Goal: Information Seeking & Learning: Learn about a topic

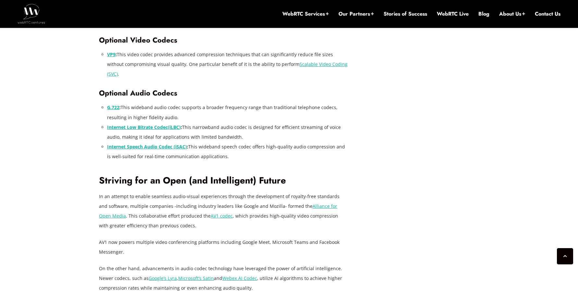
scroll to position [1048, 0]
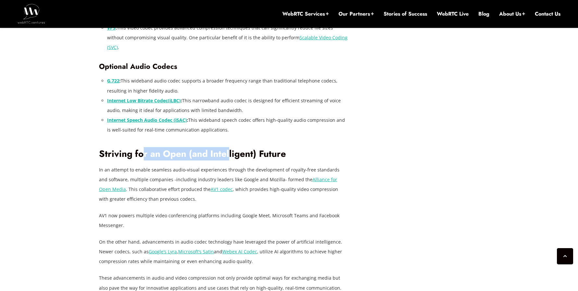
drag, startPoint x: 142, startPoint y: 124, endPoint x: 228, endPoint y: 126, distance: 86.3
click at [228, 148] on h2 "Striving for an Open (and Intelligent) Future" at bounding box center [224, 153] width 250 height 11
drag, startPoint x: 273, startPoint y: 122, endPoint x: 99, endPoint y: 118, distance: 173.9
click at [99, 148] on h2 "Striving for an Open (and Intelligent) Future" at bounding box center [224, 153] width 250 height 11
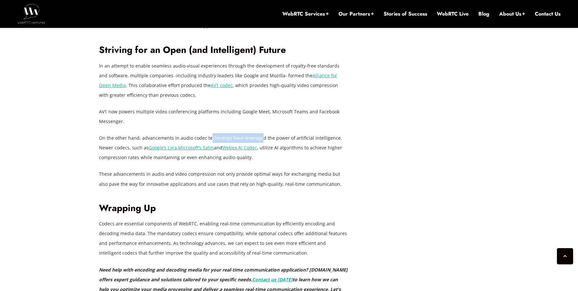
scroll to position [0, 0]
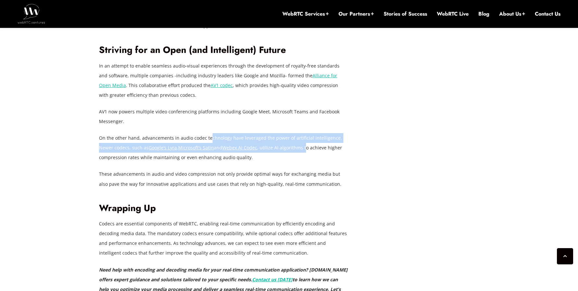
drag, startPoint x: 236, startPoint y: 108, endPoint x: 289, endPoint y: 110, distance: 52.6
click at [289, 133] on p "On the other hand, advancements in audio codec technology have leveraged the po…" at bounding box center [224, 147] width 250 height 29
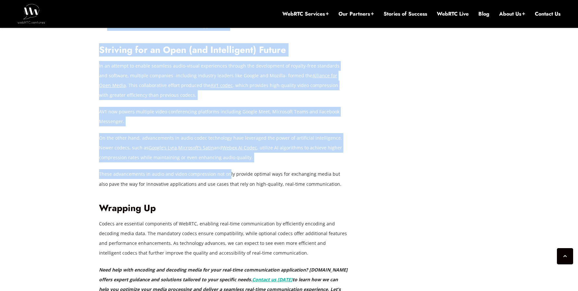
drag, startPoint x: 228, startPoint y: 140, endPoint x: 98, endPoint y: 140, distance: 129.7
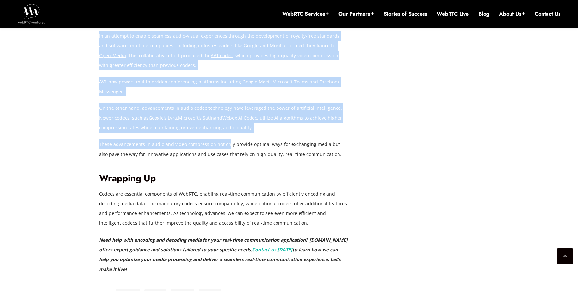
scroll to position [1215, 0]
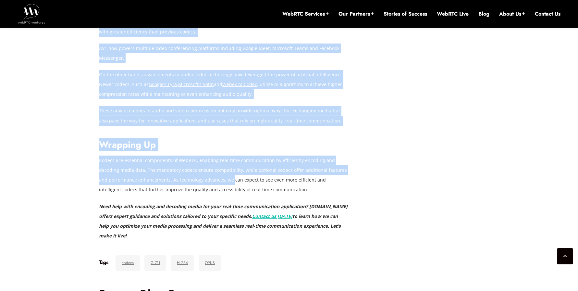
drag, startPoint x: 208, startPoint y: 143, endPoint x: 89, endPoint y: 128, distance: 119.6
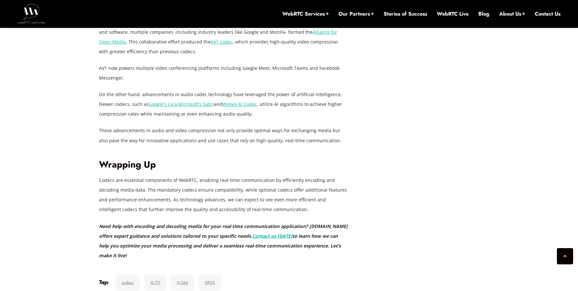
scroll to position [1081, 0]
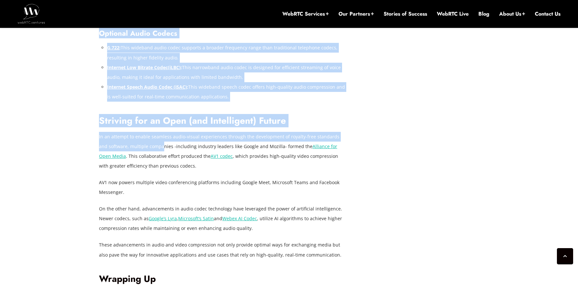
drag, startPoint x: 152, startPoint y: 115, endPoint x: 89, endPoint y: 107, distance: 64.1
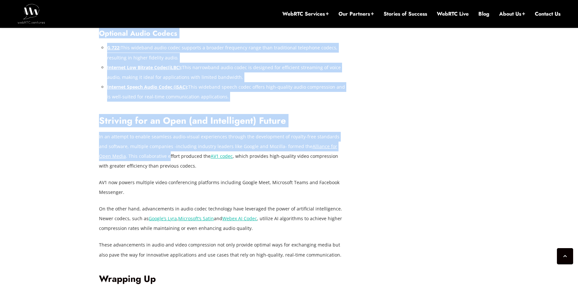
drag, startPoint x: 140, startPoint y: 118, endPoint x: 89, endPoint y: 101, distance: 53.9
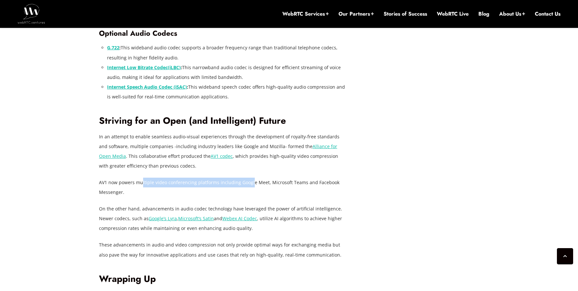
drag, startPoint x: 142, startPoint y: 146, endPoint x: 250, endPoint y: 153, distance: 108.9
click at [250, 177] on p "AV1 now powers multiple video conferencing platforms including Google Meet, Mic…" at bounding box center [224, 186] width 250 height 19
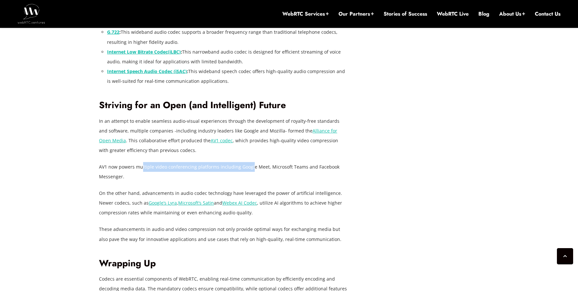
scroll to position [1147, 0]
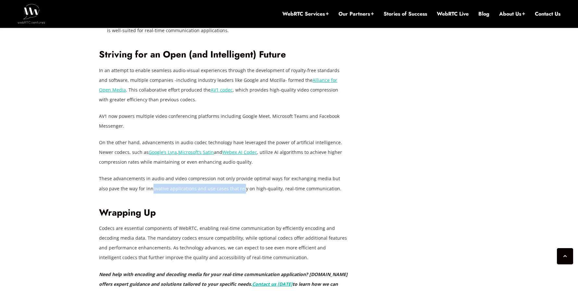
drag, startPoint x: 232, startPoint y: 159, endPoint x: 143, endPoint y: 150, distance: 89.2
click at [143, 174] on p "These advancements in audio and video compression not only provide optimal ways…" at bounding box center [224, 183] width 250 height 19
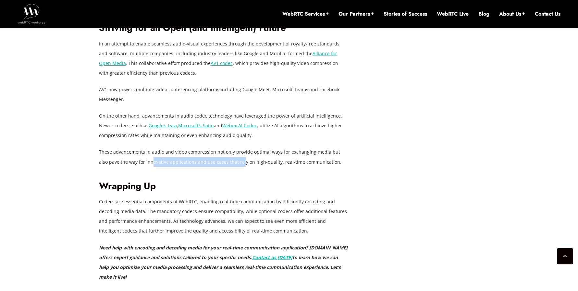
scroll to position [1204, 0]
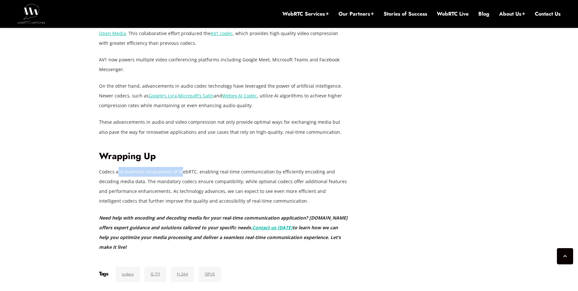
drag, startPoint x: 179, startPoint y: 138, endPoint x: 118, endPoint y: 138, distance: 60.6
click at [117, 167] on p "Codecs are essential components of WebRTC, enabling real-time communication by …" at bounding box center [224, 186] width 250 height 39
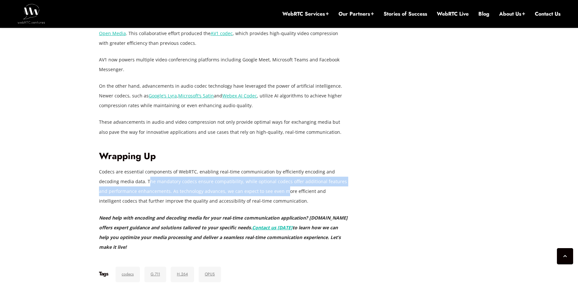
drag, startPoint x: 269, startPoint y: 160, endPoint x: 128, endPoint y: 151, distance: 141.7
click at [128, 167] on p "Codecs are essential components of WebRTC, enabling real-time communication by …" at bounding box center [224, 186] width 250 height 39
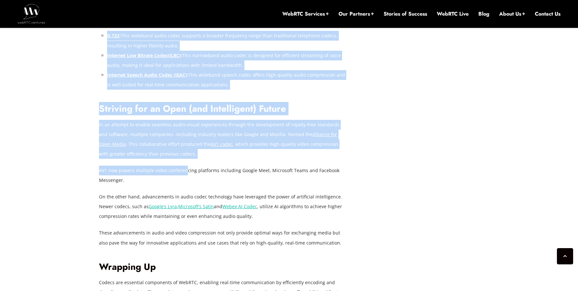
drag, startPoint x: 186, startPoint y: 135, endPoint x: 90, endPoint y: 121, distance: 97.3
drag, startPoint x: 132, startPoint y: 138, endPoint x: 79, endPoint y: 135, distance: 52.6
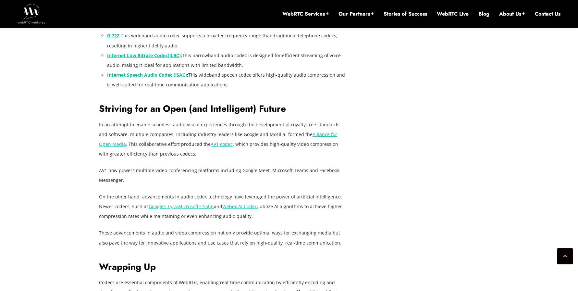
click at [159, 165] on p "AV1 now powers multiple video conferencing platforms including Google Meet, Mic…" at bounding box center [224, 174] width 250 height 19
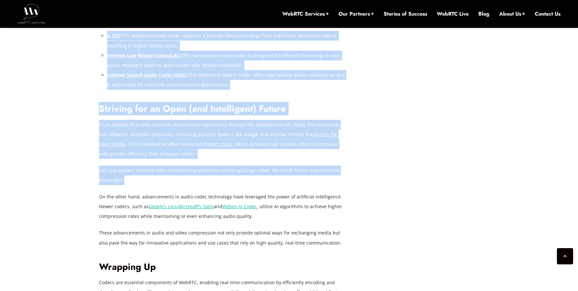
drag, startPoint x: 136, startPoint y: 147, endPoint x: 98, endPoint y: 137, distance: 39.5
drag, startPoint x: 129, startPoint y: 150, endPoint x: 96, endPoint y: 139, distance: 35.2
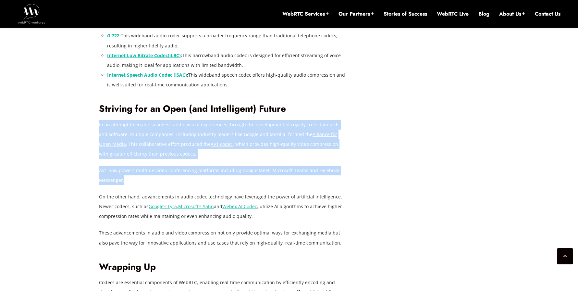
drag, startPoint x: 124, startPoint y: 148, endPoint x: 99, endPoint y: 94, distance: 59.2
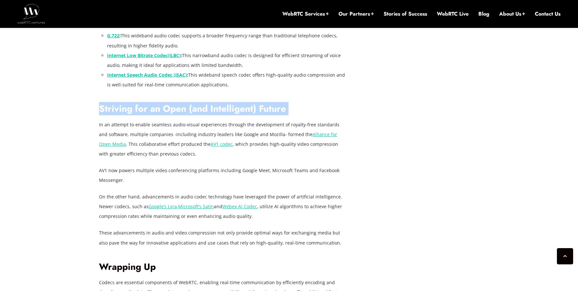
drag, startPoint x: 100, startPoint y: 76, endPoint x: 319, endPoint y: 86, distance: 219.2
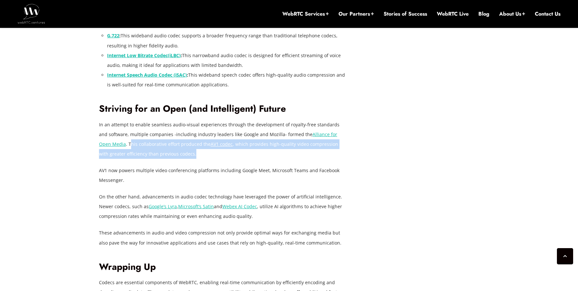
drag, startPoint x: 215, startPoint y: 124, endPoint x: 101, endPoint y: 113, distance: 114.7
click at [101, 120] on p "In an attempt to enable seamless audio-visual experiences through the developme…" at bounding box center [224, 139] width 250 height 39
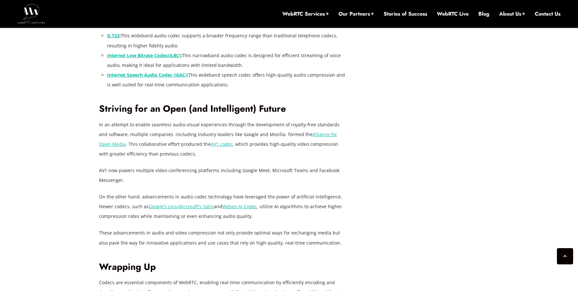
drag, startPoint x: 157, startPoint y: 147, endPoint x: 134, endPoint y: 145, distance: 23.1
click at [157, 165] on p "AV1 now powers multiple video conferencing platforms including Google Meet, Mic…" at bounding box center [224, 174] width 250 height 19
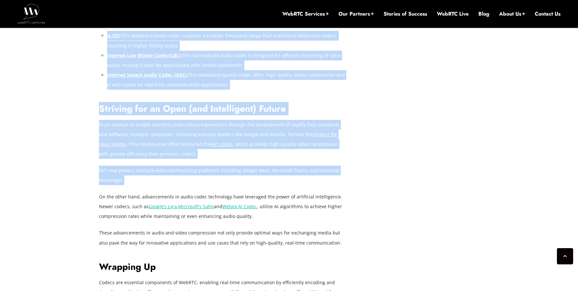
drag, startPoint x: 127, startPoint y: 147, endPoint x: 98, endPoint y: 131, distance: 32.7
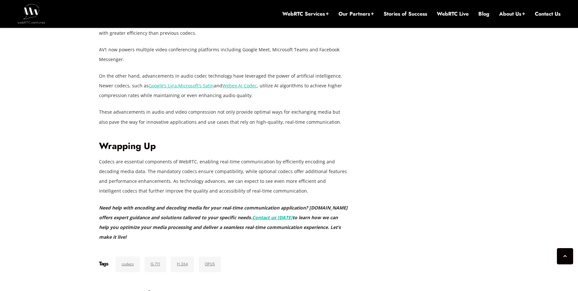
scroll to position [1291, 0]
